Goal: Task Accomplishment & Management: Manage account settings

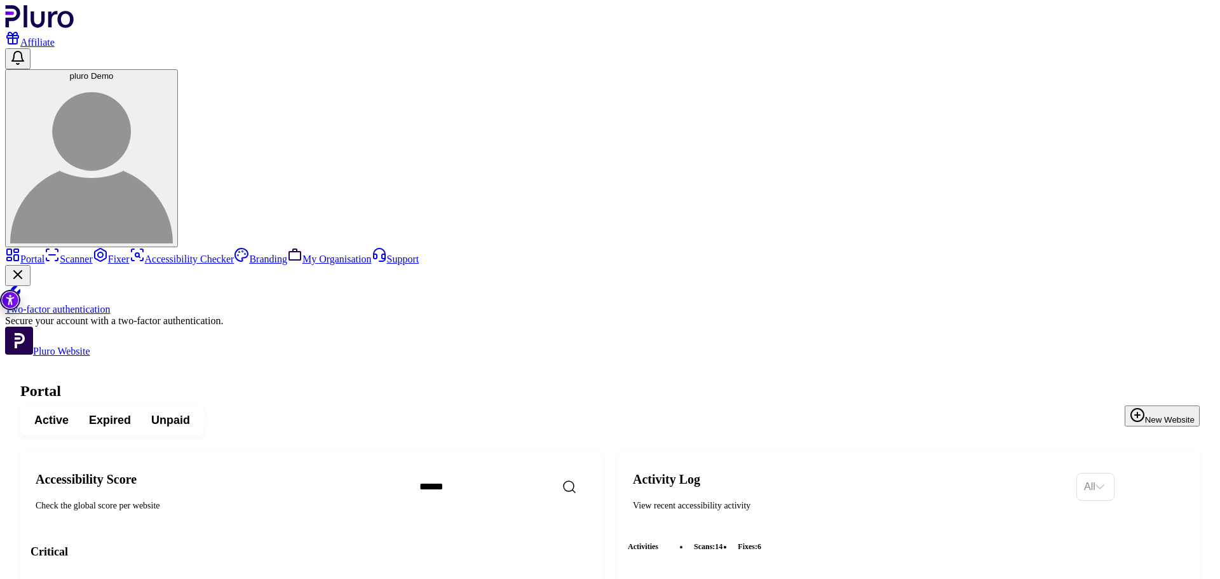
click at [178, 69] on button "pluro Demo" at bounding box center [91, 158] width 173 height 178
click at [1151, 215] on link "Log out" at bounding box center [1143, 210] width 45 height 10
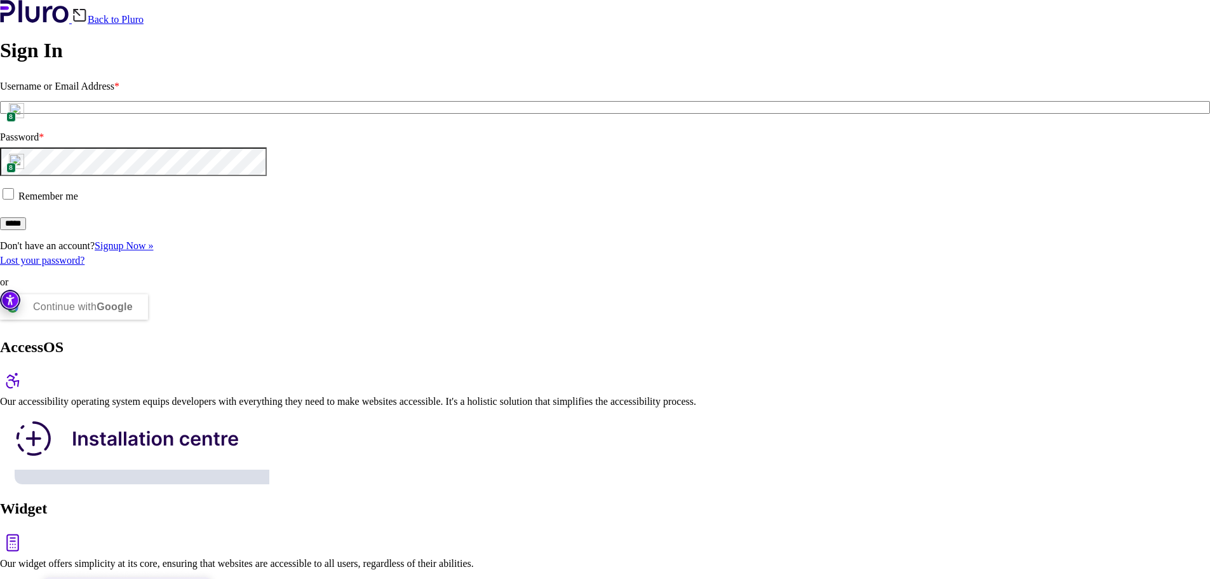
click at [153, 251] on link "Signup Now »" at bounding box center [124, 245] width 58 height 11
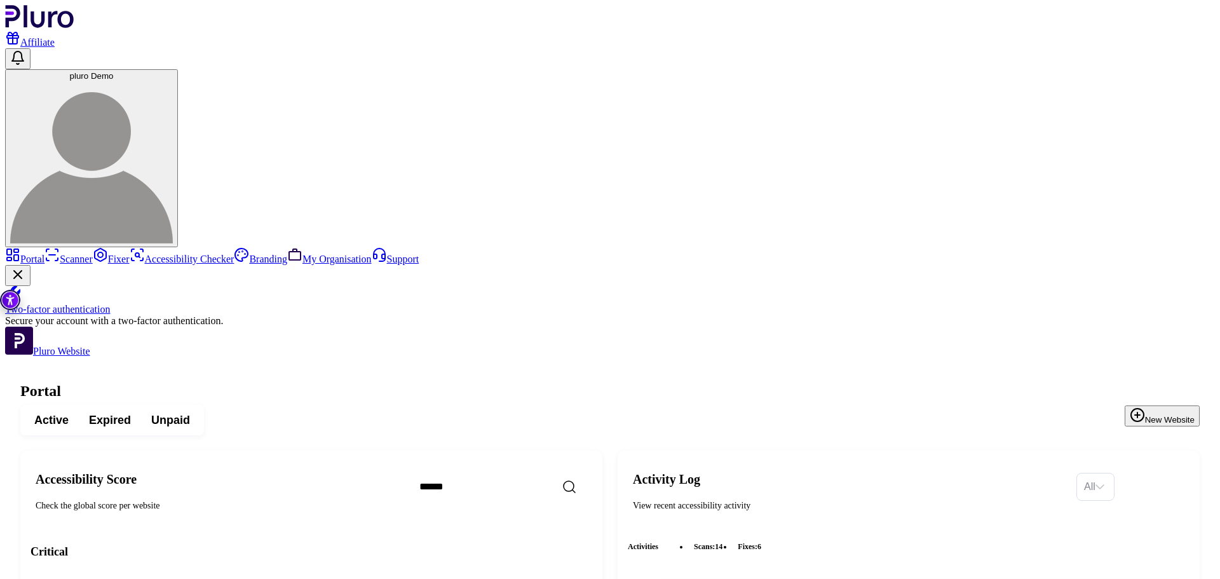
click at [114, 71] on span "pluro Demo" at bounding box center [92, 76] width 44 height 10
click at [1145, 215] on link "Log out" at bounding box center [1143, 210] width 45 height 10
